Goal: Information Seeking & Learning: Learn about a topic

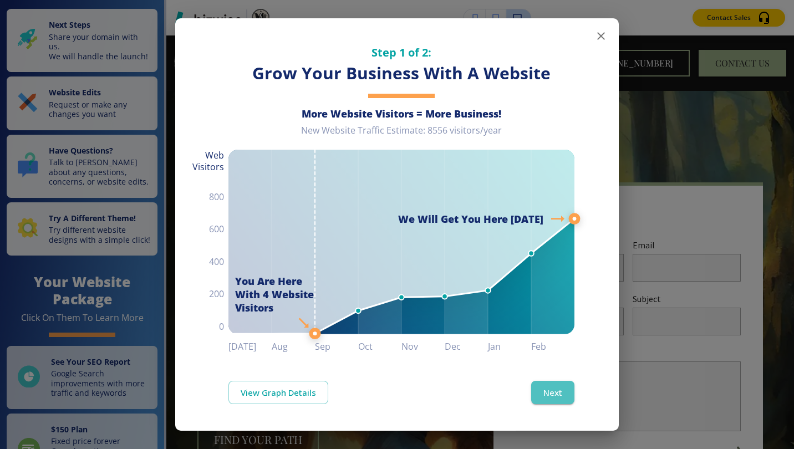
click at [544, 398] on button "Next" at bounding box center [552, 392] width 43 height 23
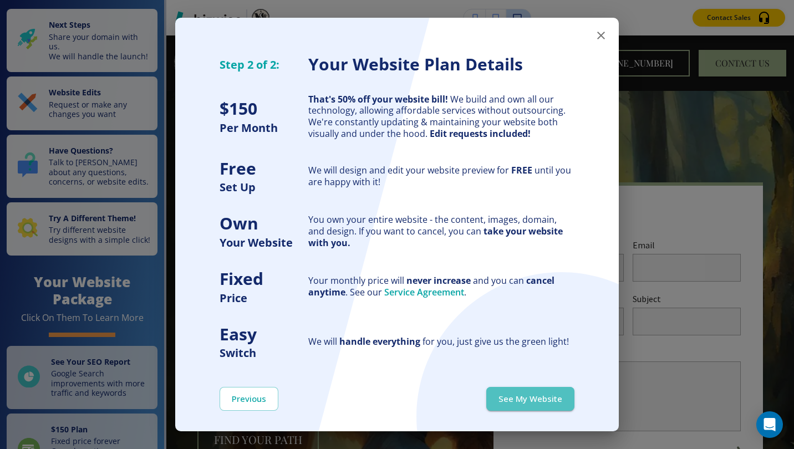
click at [544, 398] on button "See My Website" at bounding box center [530, 398] width 88 height 23
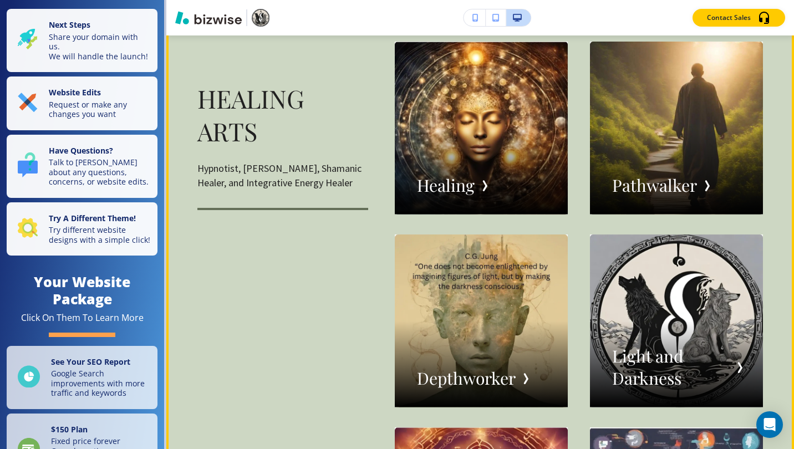
scroll to position [1478, 0]
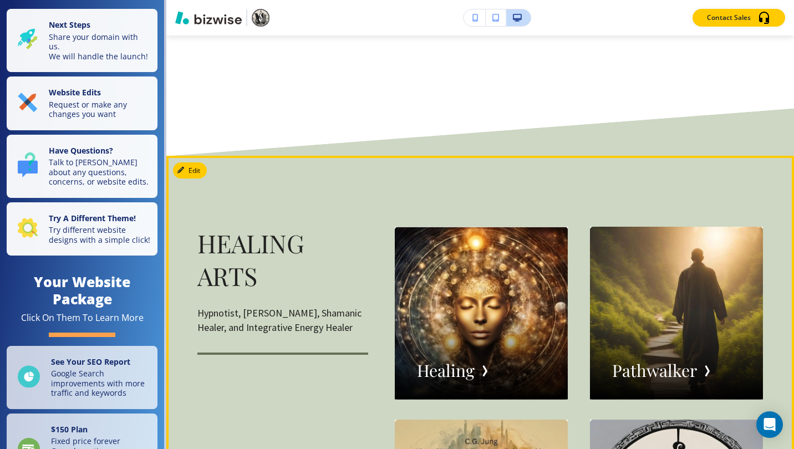
click at [492, 308] on div "button" at bounding box center [481, 313] width 173 height 173
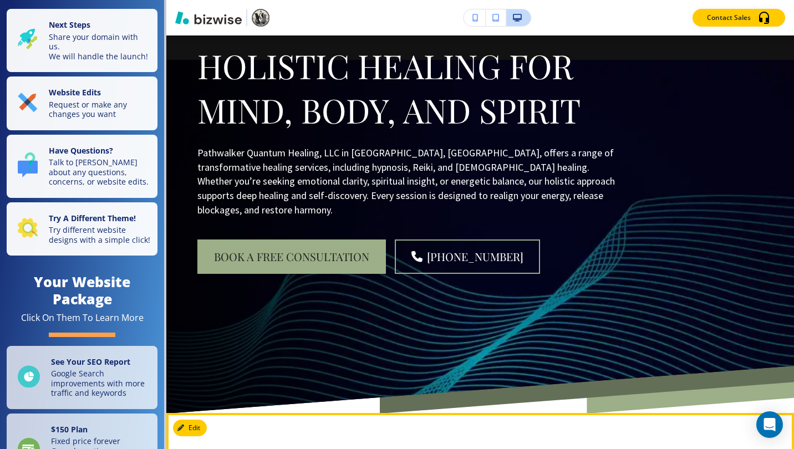
scroll to position [0, 0]
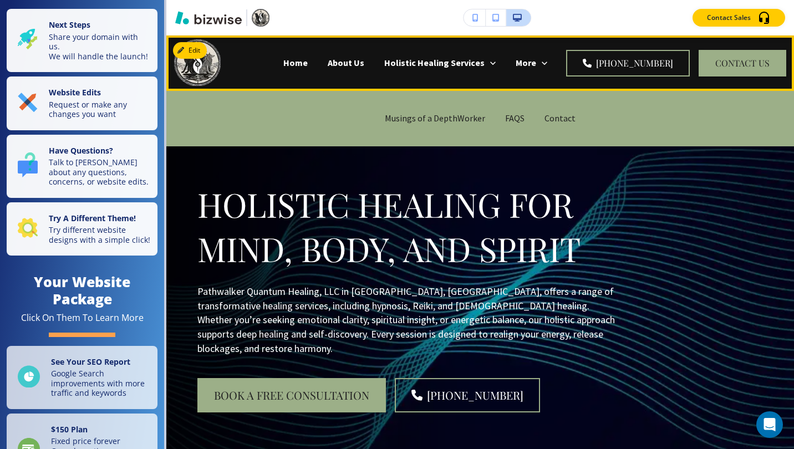
click at [534, 64] on p "More" at bounding box center [526, 63] width 21 height 13
click at [507, 117] on p "FAQS" at bounding box center [514, 118] width 19 height 13
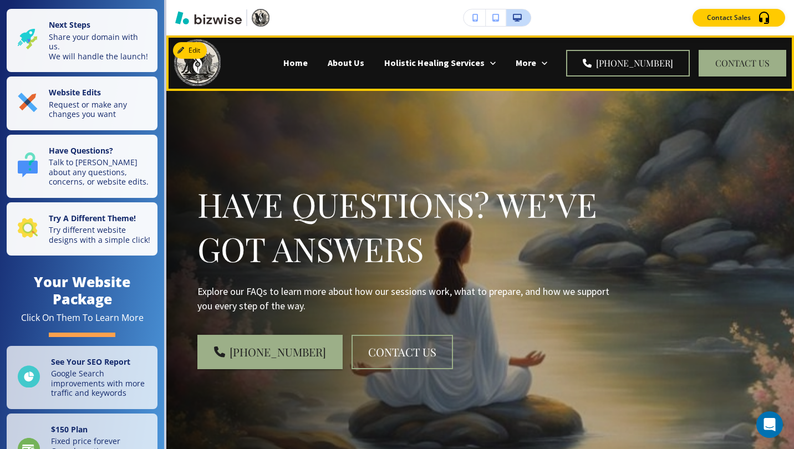
click at [283, 65] on p "Home" at bounding box center [295, 63] width 24 height 13
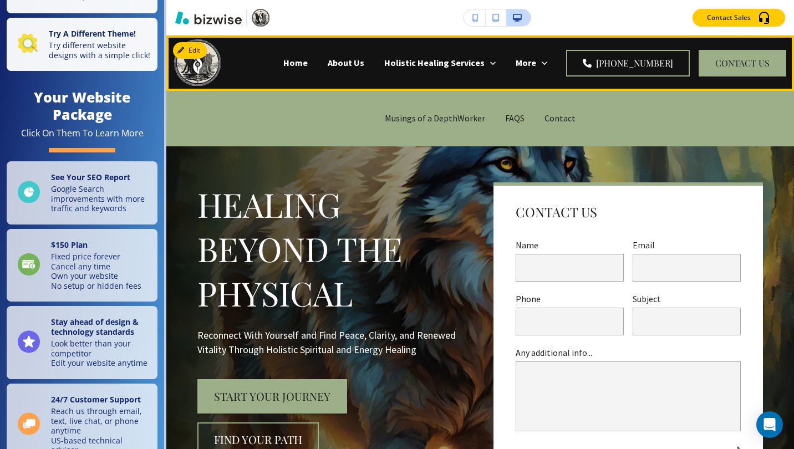
click at [550, 64] on icon at bounding box center [544, 63] width 11 height 11
click at [544, 121] on p "Contact" at bounding box center [559, 118] width 31 height 13
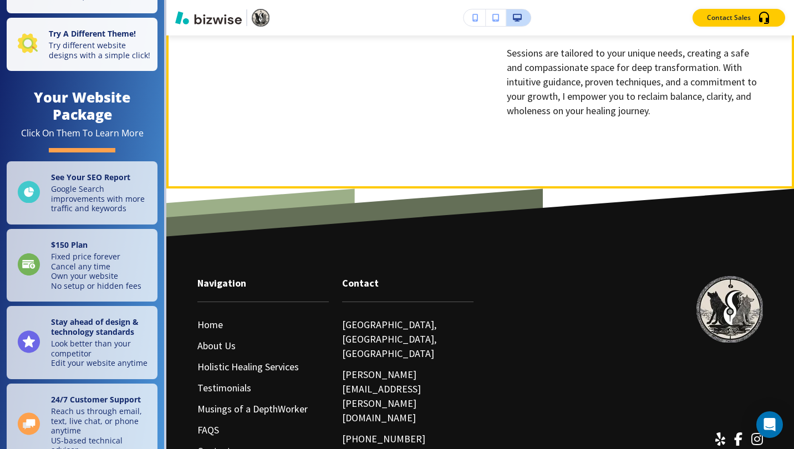
scroll to position [2218, 0]
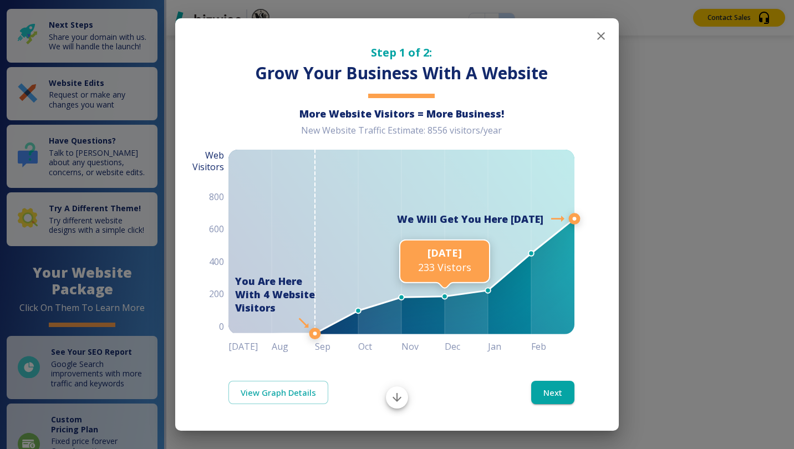
click at [565, 399] on button "Next" at bounding box center [552, 392] width 43 height 23
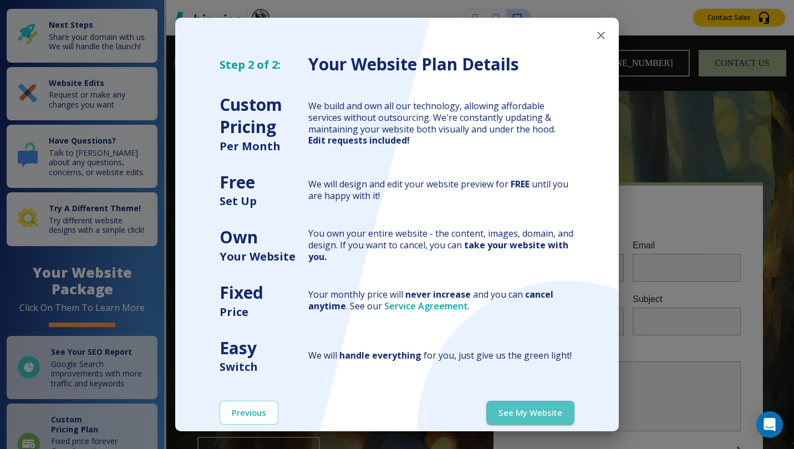
click at [540, 416] on button "See My Website" at bounding box center [530, 412] width 88 height 23
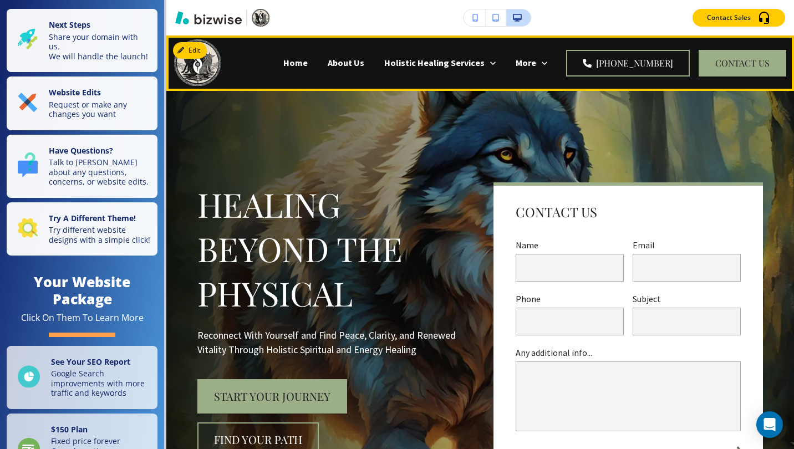
click at [329, 101] on p "Testimonials" at bounding box center [302, 107] width 53 height 13
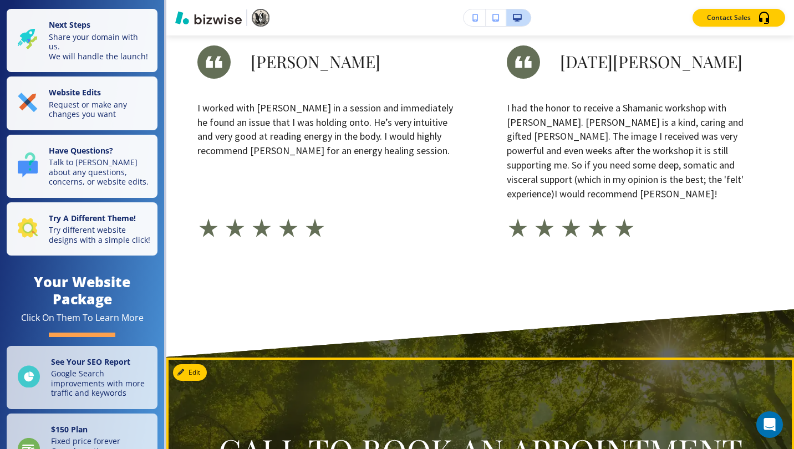
scroll to position [1109, 0]
